Goal: Navigation & Orientation: Find specific page/section

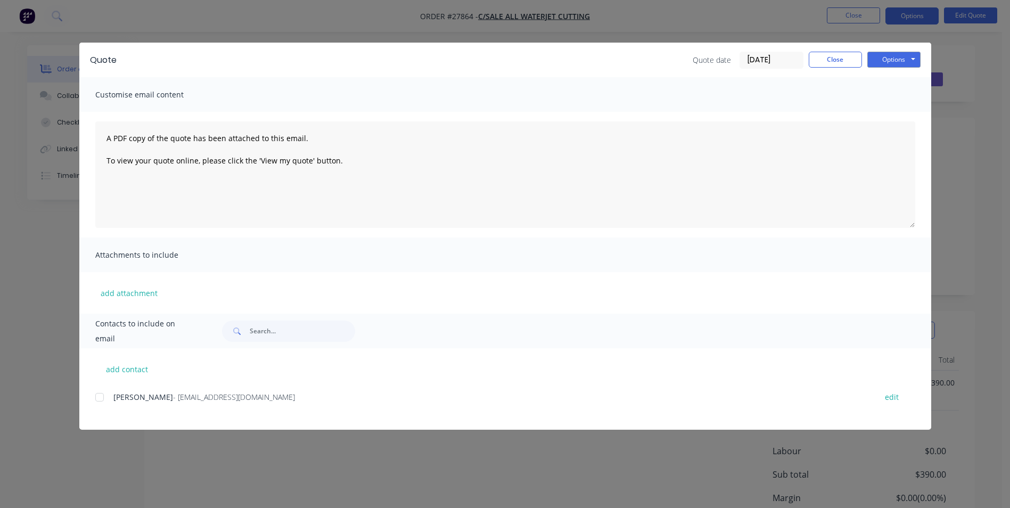
click at [746, 20] on div "Quote Quote date [DATE] Close Options Preview Print Email Customise email conte…" at bounding box center [505, 254] width 1010 height 508
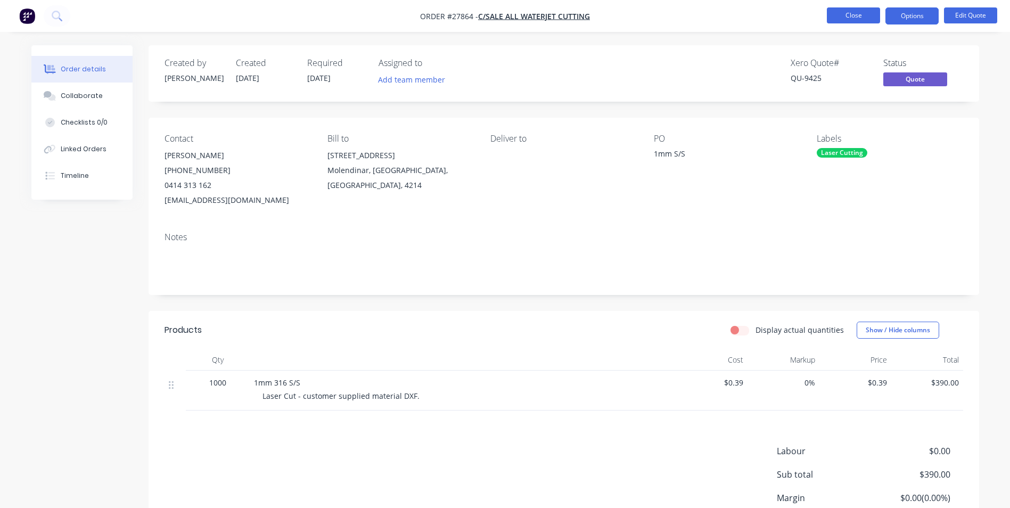
click at [854, 15] on button "Close" at bounding box center [853, 15] width 53 height 16
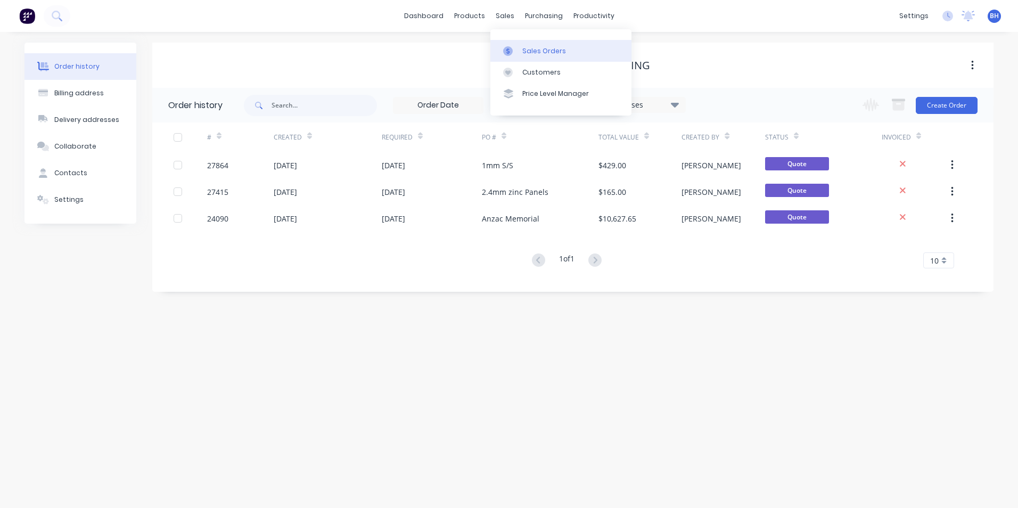
click at [526, 50] on div "Sales Orders" at bounding box center [544, 51] width 44 height 10
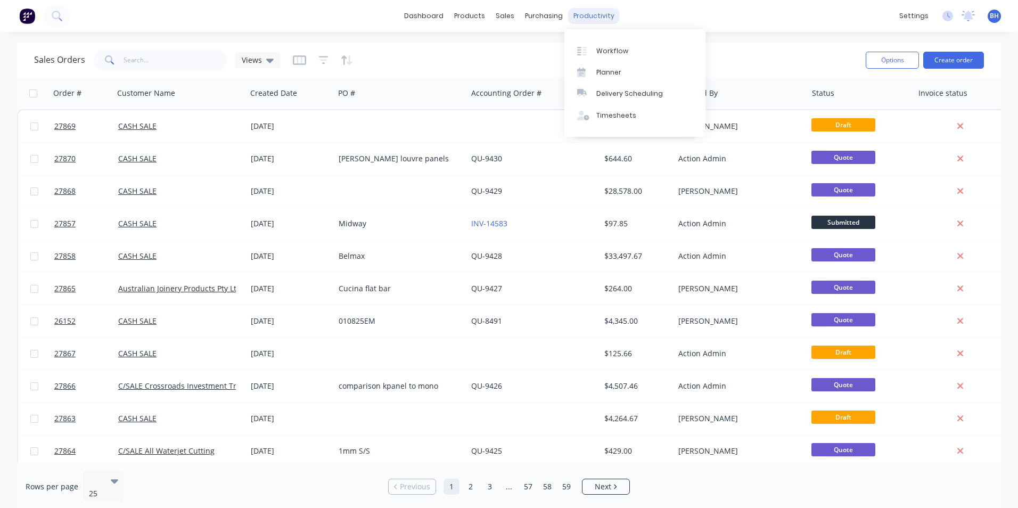
click at [592, 21] on div "productivity" at bounding box center [594, 16] width 52 height 16
click at [426, 18] on link "dashboard" at bounding box center [424, 16] width 50 height 16
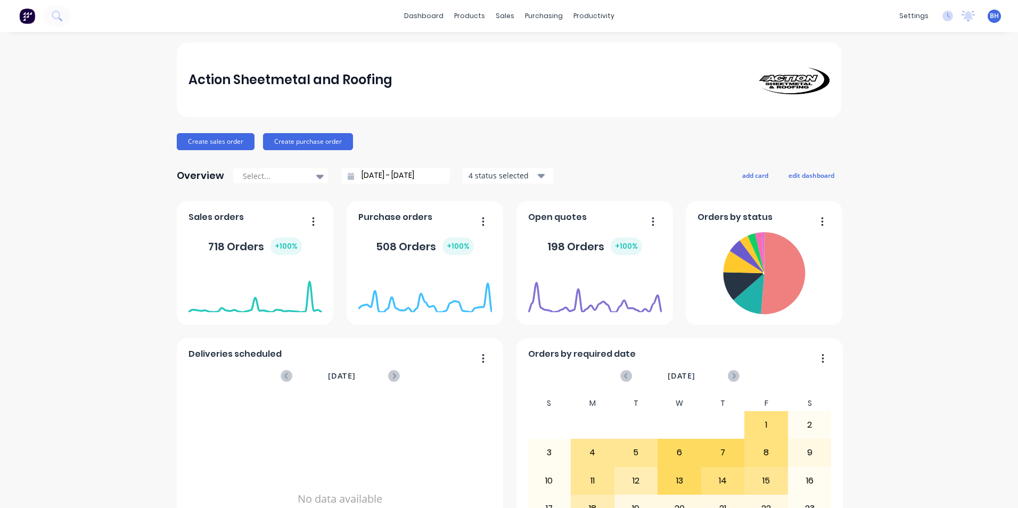
scroll to position [101, 0]
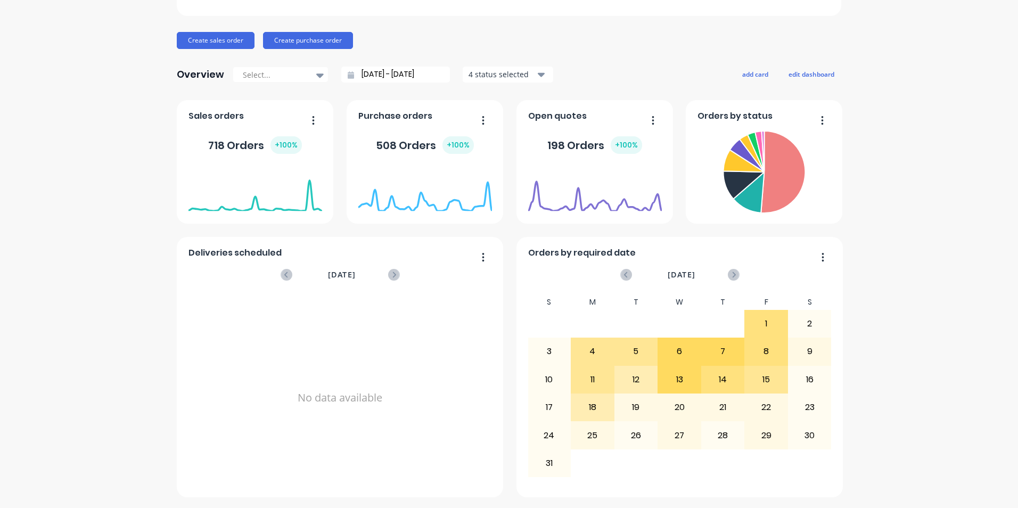
click at [314, 118] on button "button" at bounding box center [309, 121] width 22 height 17
click at [133, 121] on div "Action Sheetmetal and Roofing Create sales order Create purchase order Overview…" at bounding box center [509, 219] width 1018 height 556
